Goal: Register for event/course

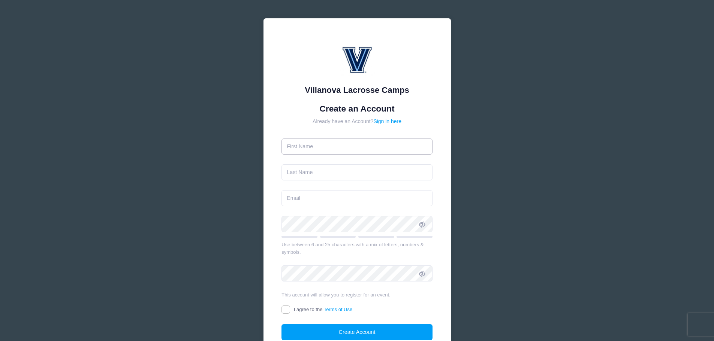
click at [310, 147] on input "text" at bounding box center [356, 147] width 151 height 16
type input "Timothy"
type input "[PERSON_NAME]"
type input "[EMAIL_ADDRESS][DOMAIN_NAME]"
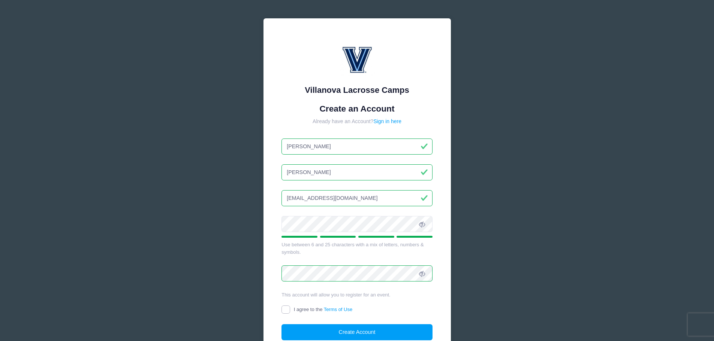
click at [287, 309] on input "I agree to the Terms of Use" at bounding box center [285, 310] width 9 height 9
checkbox input "true"
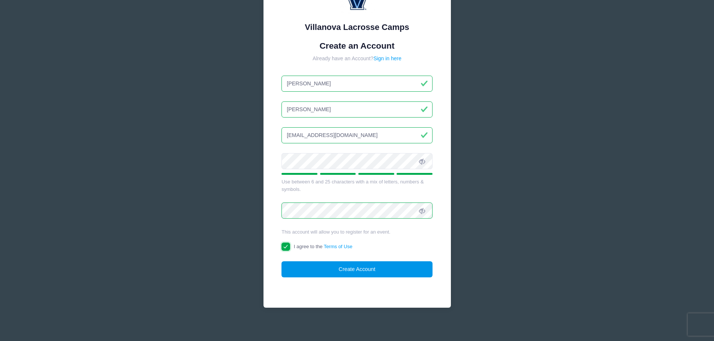
scroll to position [66, 0]
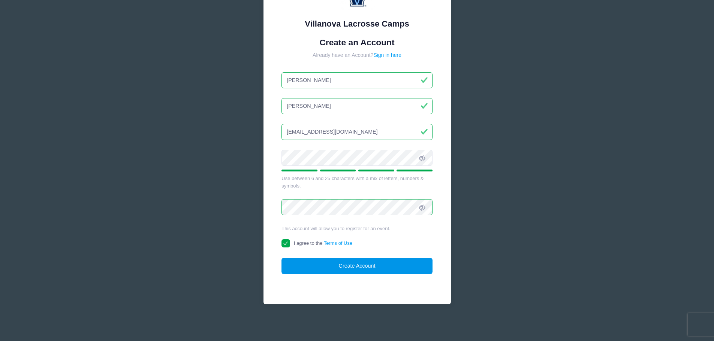
click at [353, 266] on button "Create Account" at bounding box center [356, 266] width 151 height 16
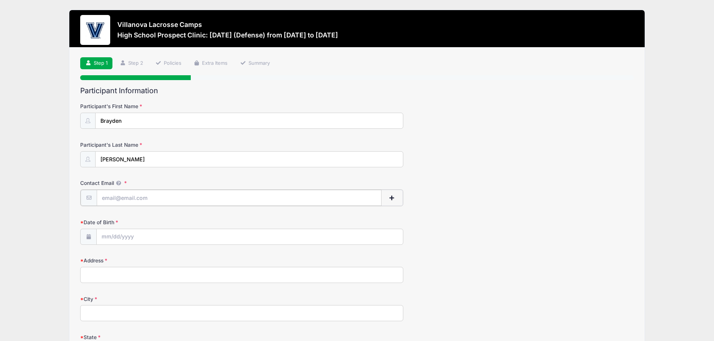
click at [114, 200] on input "Contact Email" at bounding box center [239, 198] width 284 height 16
type input "[EMAIL_ADDRESS][DOMAIN_NAME]"
type input "60 Mahogany Run"
type input "Pittsford"
select select "NY"
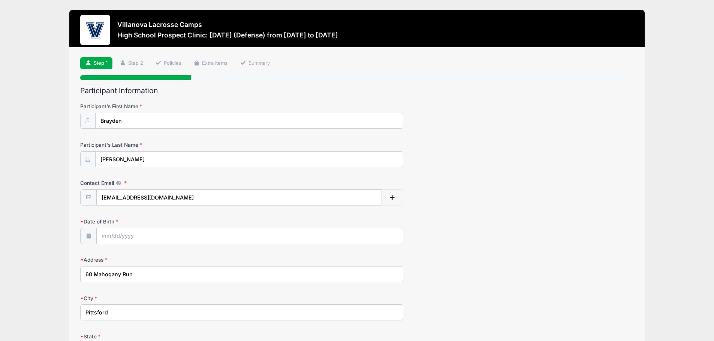
type input "14534"
type input "[PHONE_NUMBER]"
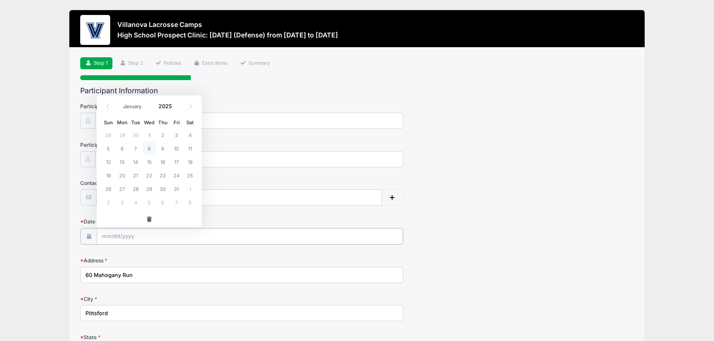
click at [148, 241] on input "Date of Birth" at bounding box center [250, 237] width 306 height 16
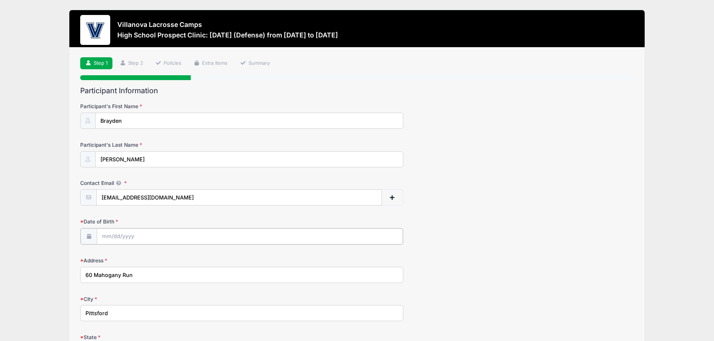
click at [153, 240] on input "Date of Birth" at bounding box center [250, 237] width 306 height 16
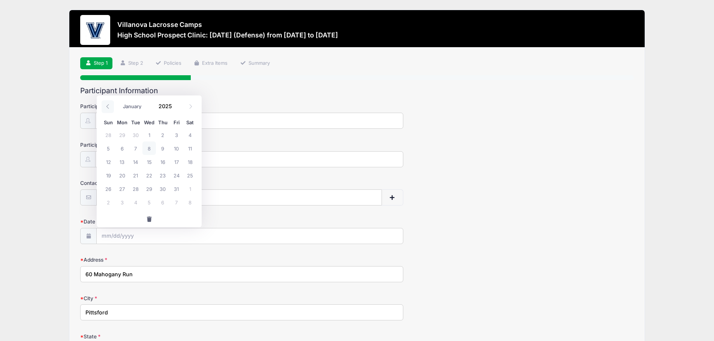
click at [108, 107] on icon at bounding box center [107, 106] width 5 height 5
select select "6"
click at [135, 138] on span "1" at bounding box center [135, 134] width 13 height 13
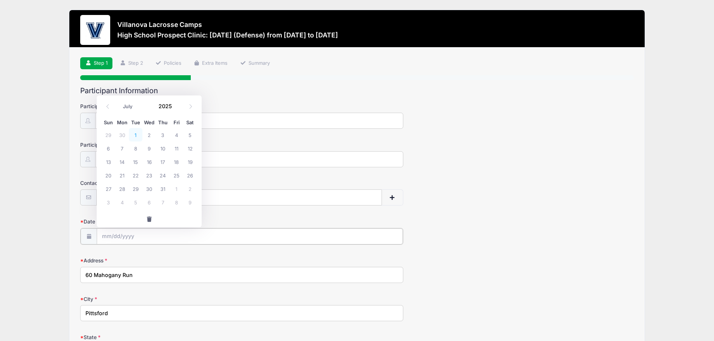
type input "[DATE]"
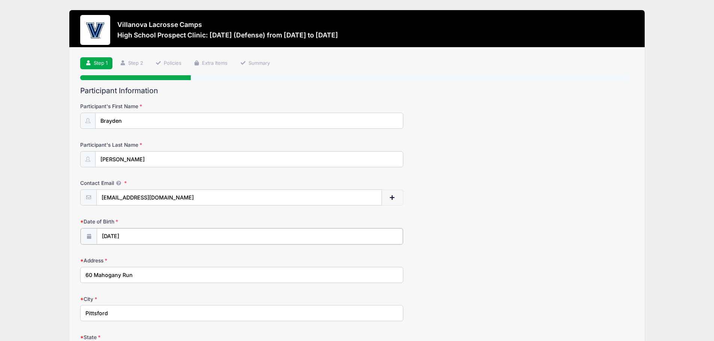
click at [134, 235] on input "[DATE]" at bounding box center [250, 237] width 306 height 16
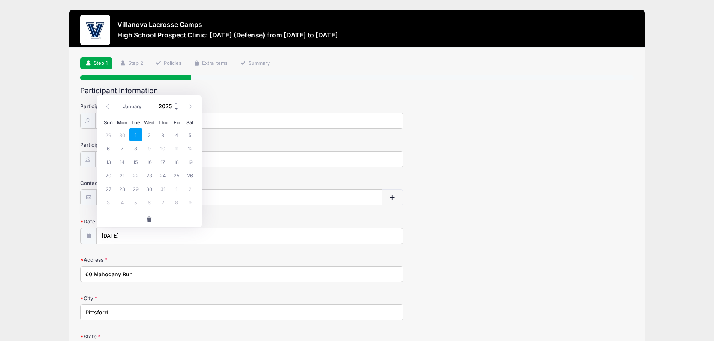
click at [175, 108] on span at bounding box center [176, 109] width 5 height 6
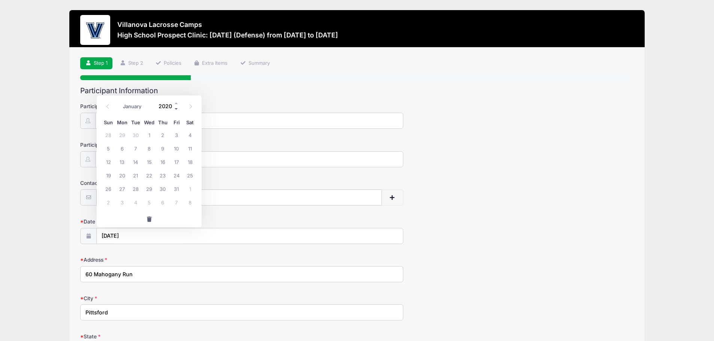
click at [175, 108] on span at bounding box center [176, 109] width 5 height 6
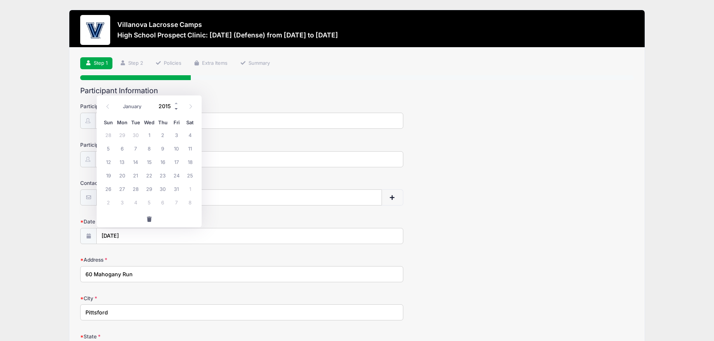
click at [175, 108] on span at bounding box center [176, 109] width 5 height 6
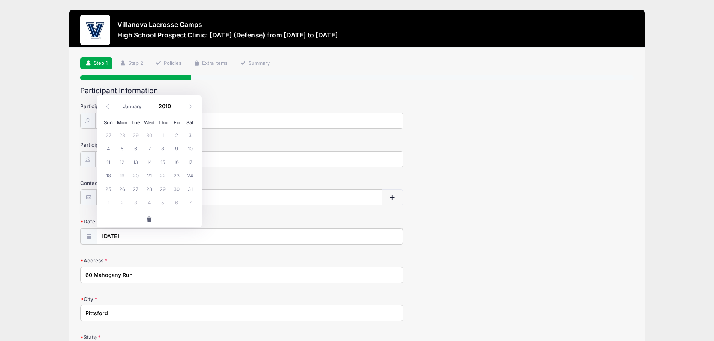
click at [184, 240] on input "[DATE]" at bounding box center [250, 237] width 306 height 16
click at [153, 236] on input "[DATE]" at bounding box center [250, 237] width 306 height 16
click at [90, 239] on span at bounding box center [88, 236] width 16 height 16
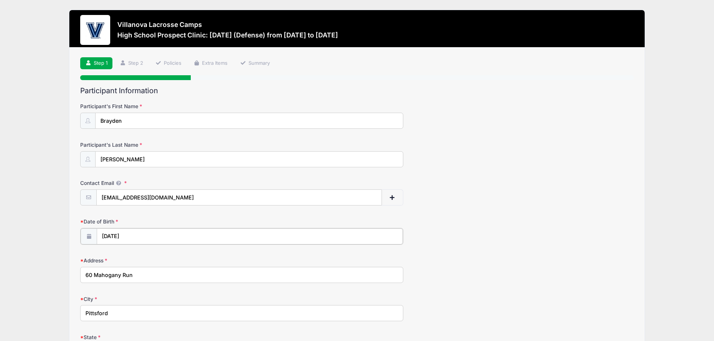
click at [124, 239] on input "[DATE]" at bounding box center [250, 237] width 306 height 16
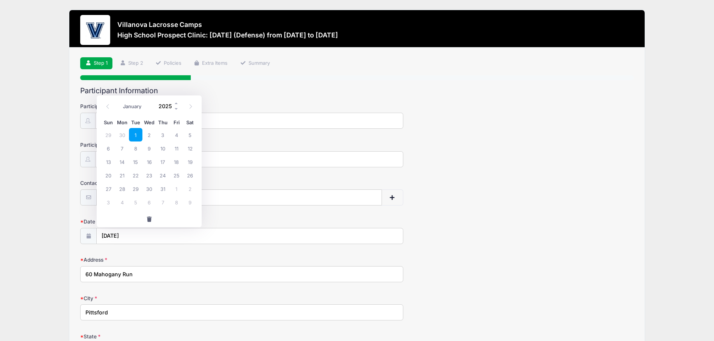
click at [167, 105] on input "2025" at bounding box center [167, 106] width 24 height 11
click at [178, 108] on span at bounding box center [176, 109] width 5 height 6
click at [176, 108] on span at bounding box center [176, 109] width 5 height 6
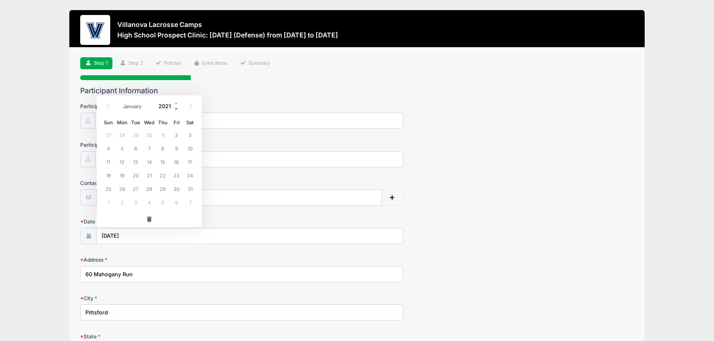
click at [176, 108] on span at bounding box center [176, 109] width 5 height 6
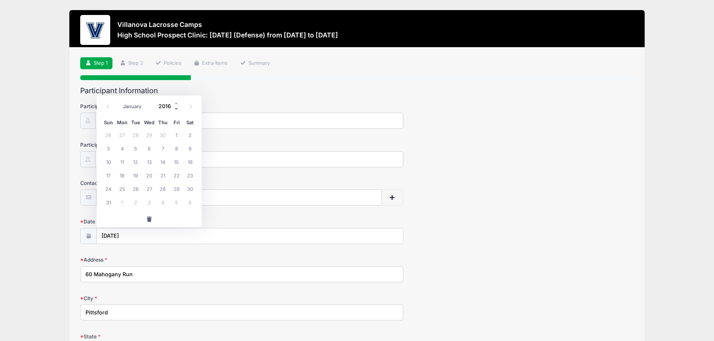
click at [176, 108] on span at bounding box center [176, 109] width 5 height 6
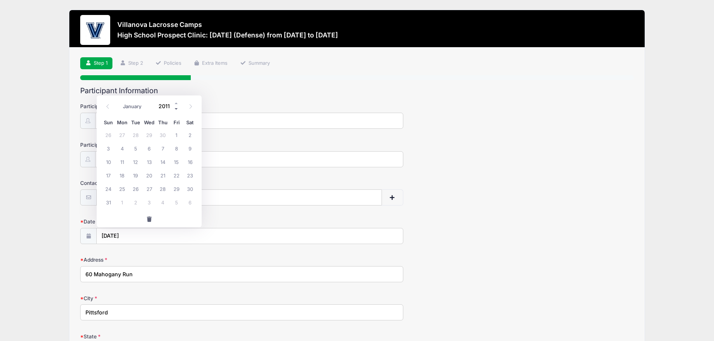
click at [176, 108] on span at bounding box center [176, 109] width 5 height 6
click at [175, 104] on span at bounding box center [176, 104] width 5 height 6
type input "2010"
click at [162, 135] on span "1" at bounding box center [162, 134] width 13 height 13
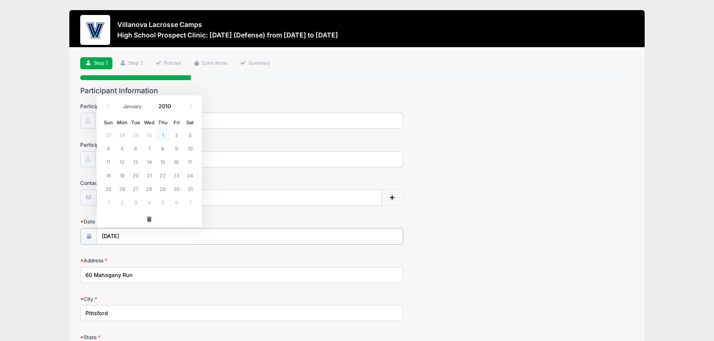
type input "[DATE]"
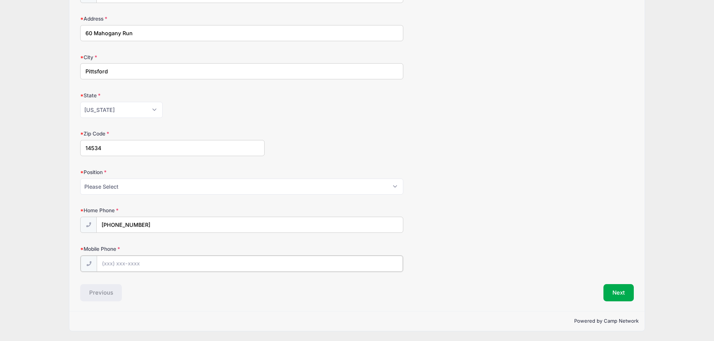
scroll to position [241, 0]
click at [115, 263] on input "Mobile Phone" at bounding box center [250, 264] width 306 height 16
type input "[PHONE_NUMBER]"
click at [120, 188] on select "Please Select Goalie Middie Defense Attack FOGO LSM" at bounding box center [241, 187] width 323 height 16
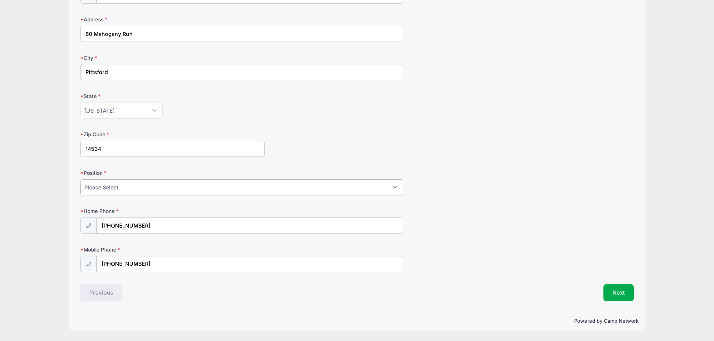
select select "Defense"
click at [80, 179] on select "Please Select Goalie Middie Defense Attack FOGO LSM" at bounding box center [241, 187] width 323 height 16
click at [618, 290] on button "Next" at bounding box center [618, 292] width 30 height 17
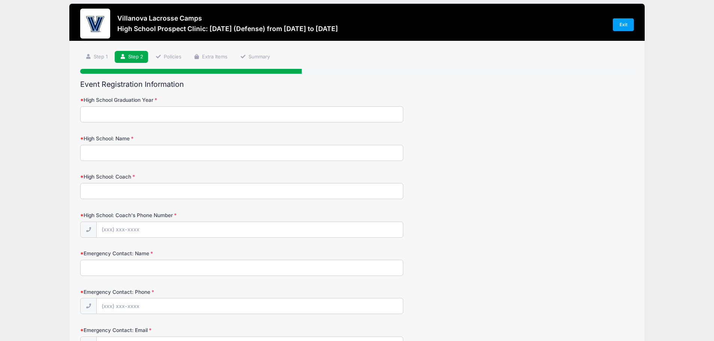
scroll to position [0, 0]
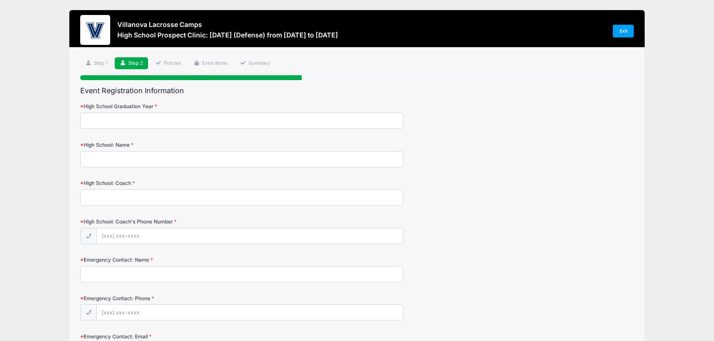
click at [101, 121] on input "High School Graduation Year" at bounding box center [241, 121] width 323 height 16
type input "2028"
click at [107, 160] on input "High School: Name" at bounding box center [241, 159] width 323 height 16
type input "Pittsford Mendon"
click at [126, 277] on input "Emergency Contact: Name" at bounding box center [241, 274] width 323 height 16
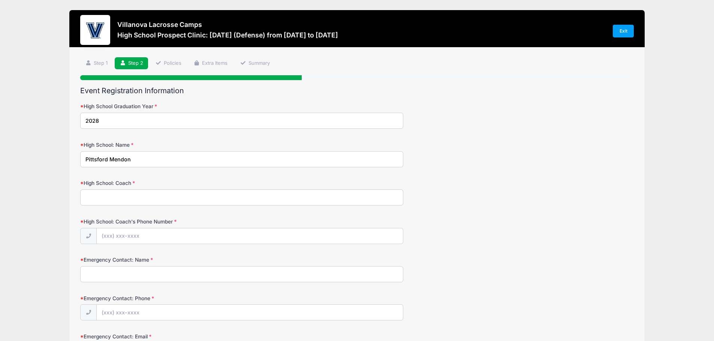
type input "[PERSON_NAME]"
type input "[PHONE_NUMBER]"
type input "[EMAIL_ADDRESS][DOMAIN_NAME]"
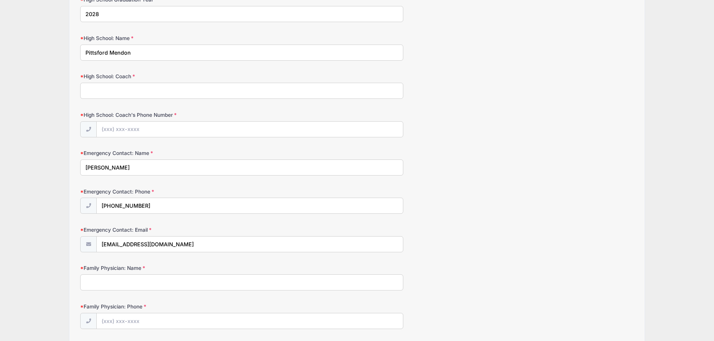
scroll to position [112, 0]
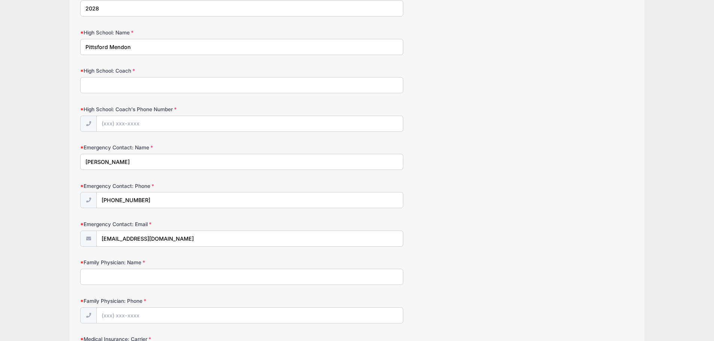
click at [163, 282] on input "Family Physician: Name" at bounding box center [241, 277] width 323 height 16
click at [130, 129] on input "High School: Coach's Phone Number" at bounding box center [250, 124] width 306 height 16
paste input "[PHONE_NUMBER]"
type input "[PHONE_NUMBER]"
click at [120, 82] on input "High School: Coach" at bounding box center [241, 85] width 323 height 16
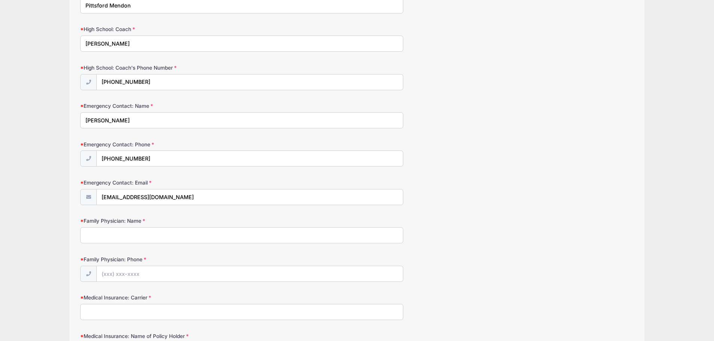
scroll to position [225, 0]
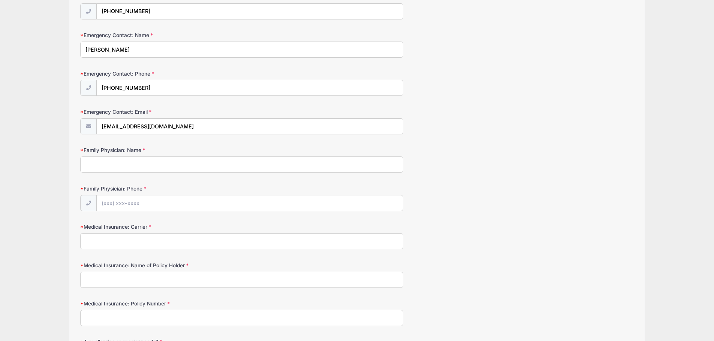
type input "[PERSON_NAME]"
click at [120, 175] on form "High School Graduation Year [DATE] High School: Name Pittsford Mendon High Scho…" at bounding box center [356, 172] width 553 height 589
click at [121, 166] on input "Family Physician: Name" at bounding box center [241, 165] width 323 height 16
type input "[PERSON_NAME]"
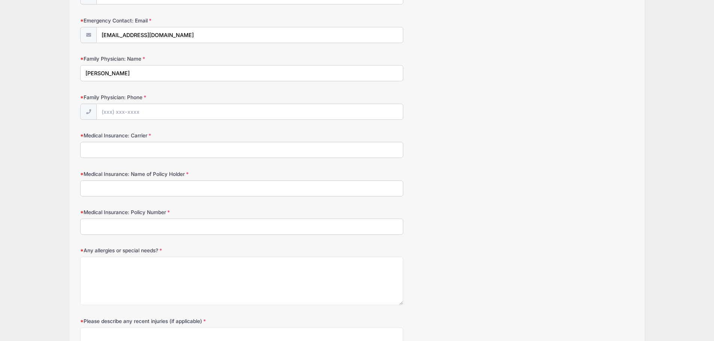
scroll to position [337, 0]
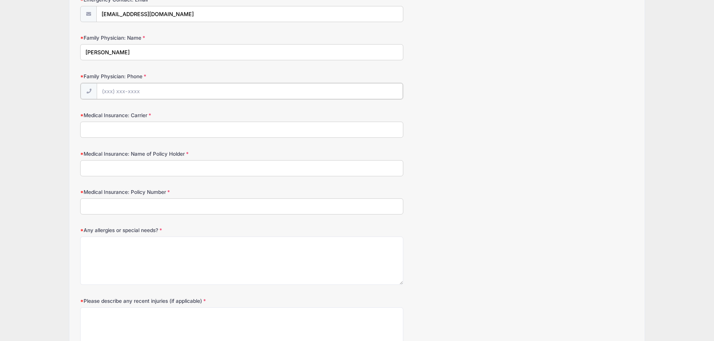
click at [112, 92] on input "Family Physician: Phone" at bounding box center [250, 91] width 306 height 16
paste input "[PHONE_NUMBER]"
type input "[PHONE_NUMBER]"
click at [96, 136] on input "Medical Insurance: Carrier" at bounding box center [241, 129] width 323 height 16
type input "BCBS of FL"
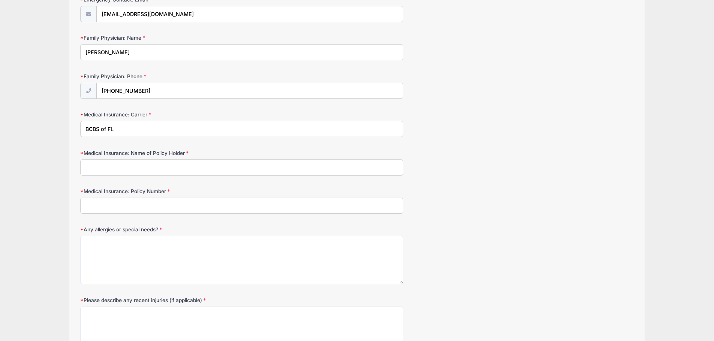
click at [101, 170] on input "Medical Insurance: Name of Policy Holder" at bounding box center [241, 168] width 323 height 16
type input "[PERSON_NAME]"
click at [122, 207] on input "Medical Insurance: Policy Number" at bounding box center [241, 206] width 323 height 16
type input "XJBH47052316"
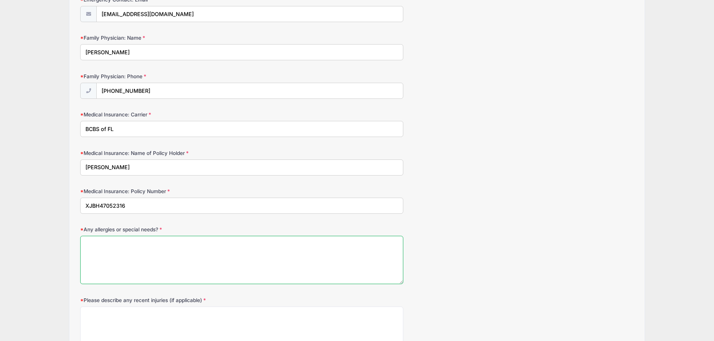
click at [110, 260] on textarea "Any allergies or special needs?" at bounding box center [241, 260] width 323 height 48
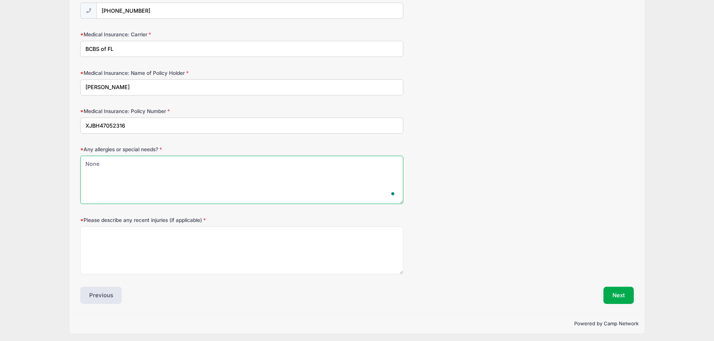
scroll to position [420, 0]
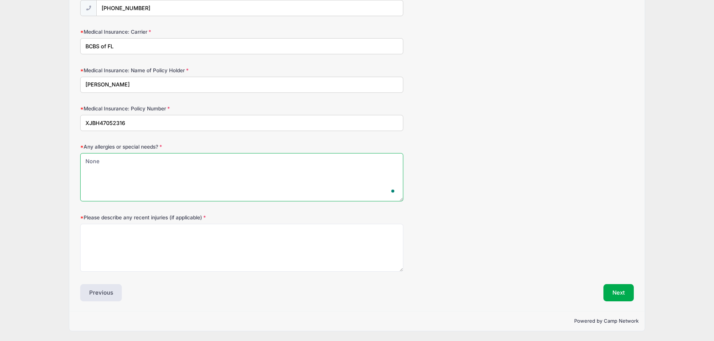
type textarea "None"
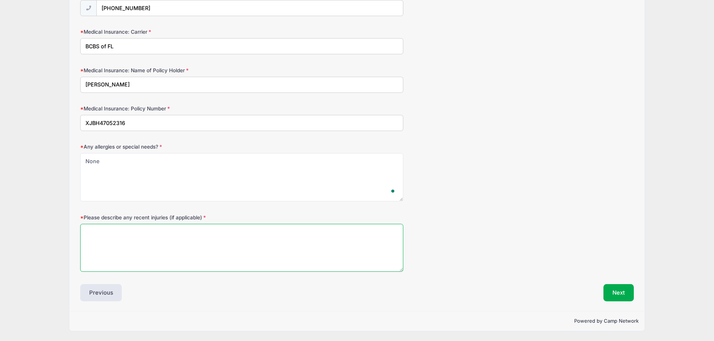
click at [134, 232] on textarea "Please describe any recent injuries (if applicable)" at bounding box center [241, 248] width 323 height 48
type textarea "None"
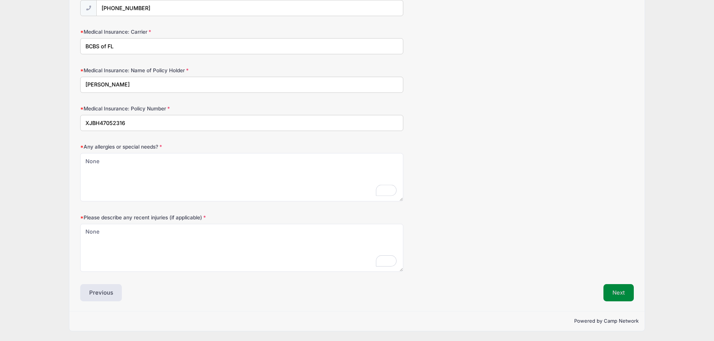
click at [619, 290] on button "Next" at bounding box center [618, 292] width 30 height 17
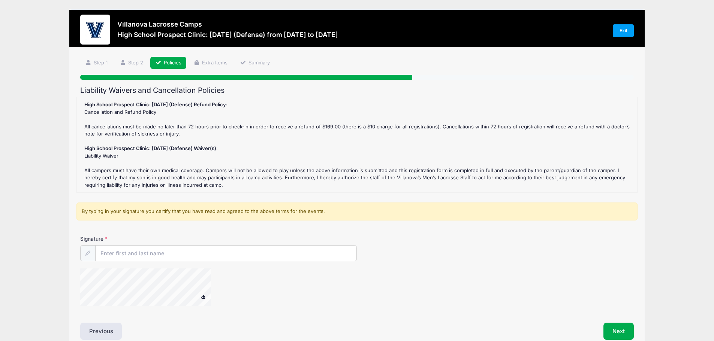
scroll to position [0, 0]
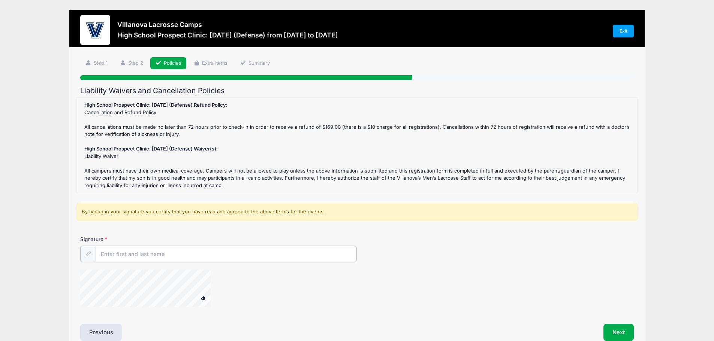
click at [136, 257] on input "Signature" at bounding box center [226, 254] width 261 height 16
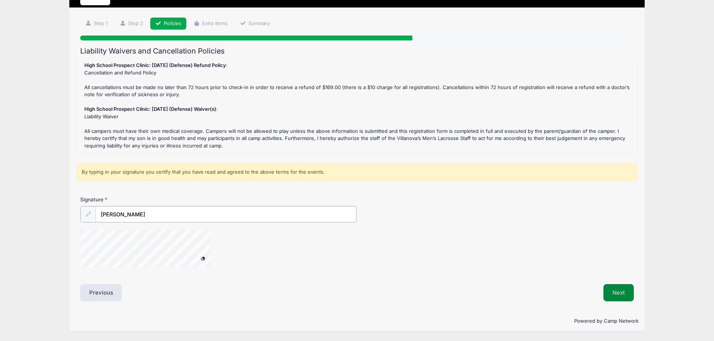
type input "[PERSON_NAME]"
click at [624, 294] on button "Next" at bounding box center [618, 292] width 30 height 17
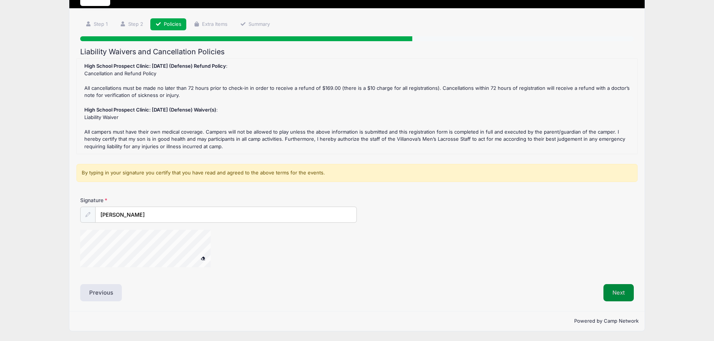
click at [618, 293] on button "Next" at bounding box center [618, 292] width 30 height 17
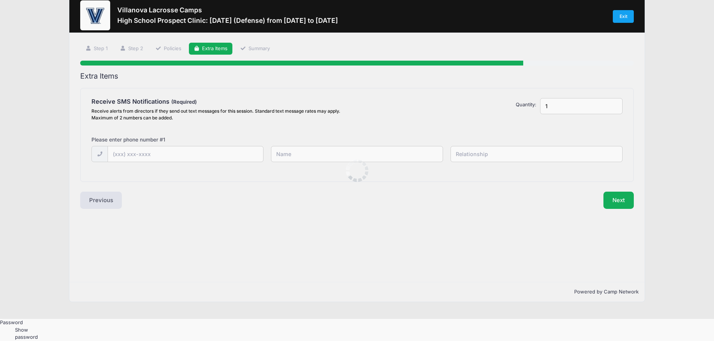
scroll to position [0, 0]
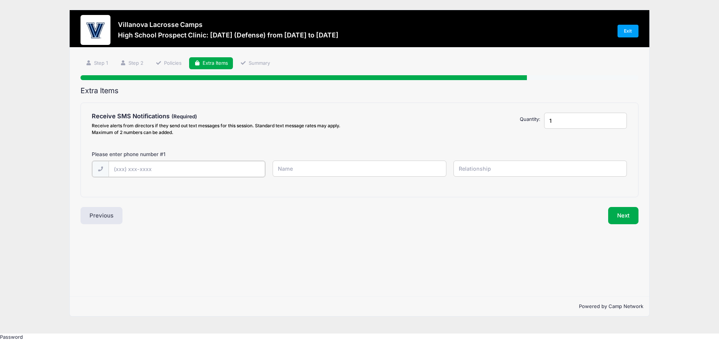
click at [163, 165] on input "text" at bounding box center [187, 169] width 157 height 16
click at [134, 168] on input "text" at bounding box center [187, 169] width 157 height 16
type input "[PHONE_NUMBER]"
type input "[PERSON_NAME]"
type input "Father"
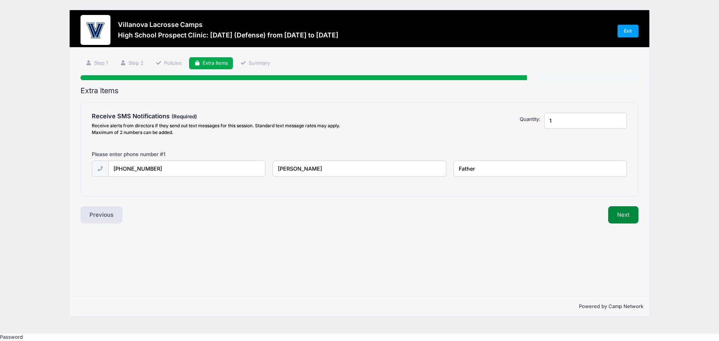
click at [632, 213] on button "Next" at bounding box center [624, 214] width 30 height 17
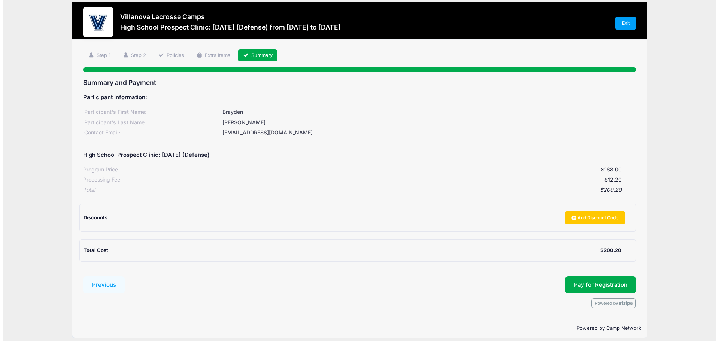
scroll to position [15, 0]
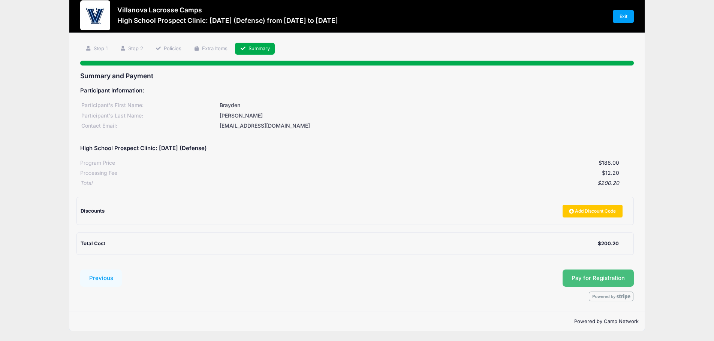
click at [586, 275] on button "Pay for Registration" at bounding box center [597, 278] width 71 height 17
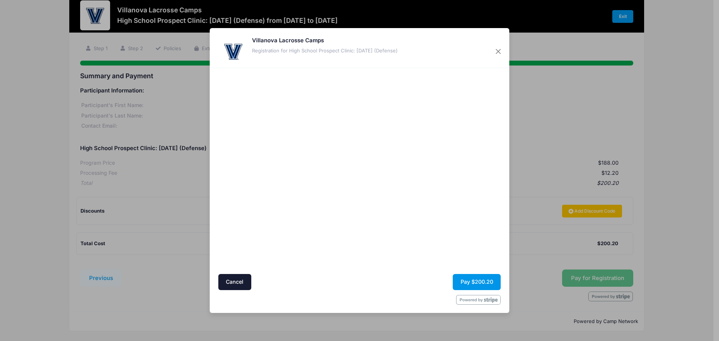
click at [482, 284] on button "Pay $200.20" at bounding box center [477, 282] width 48 height 16
